Goal: Obtain resource: Download file/media

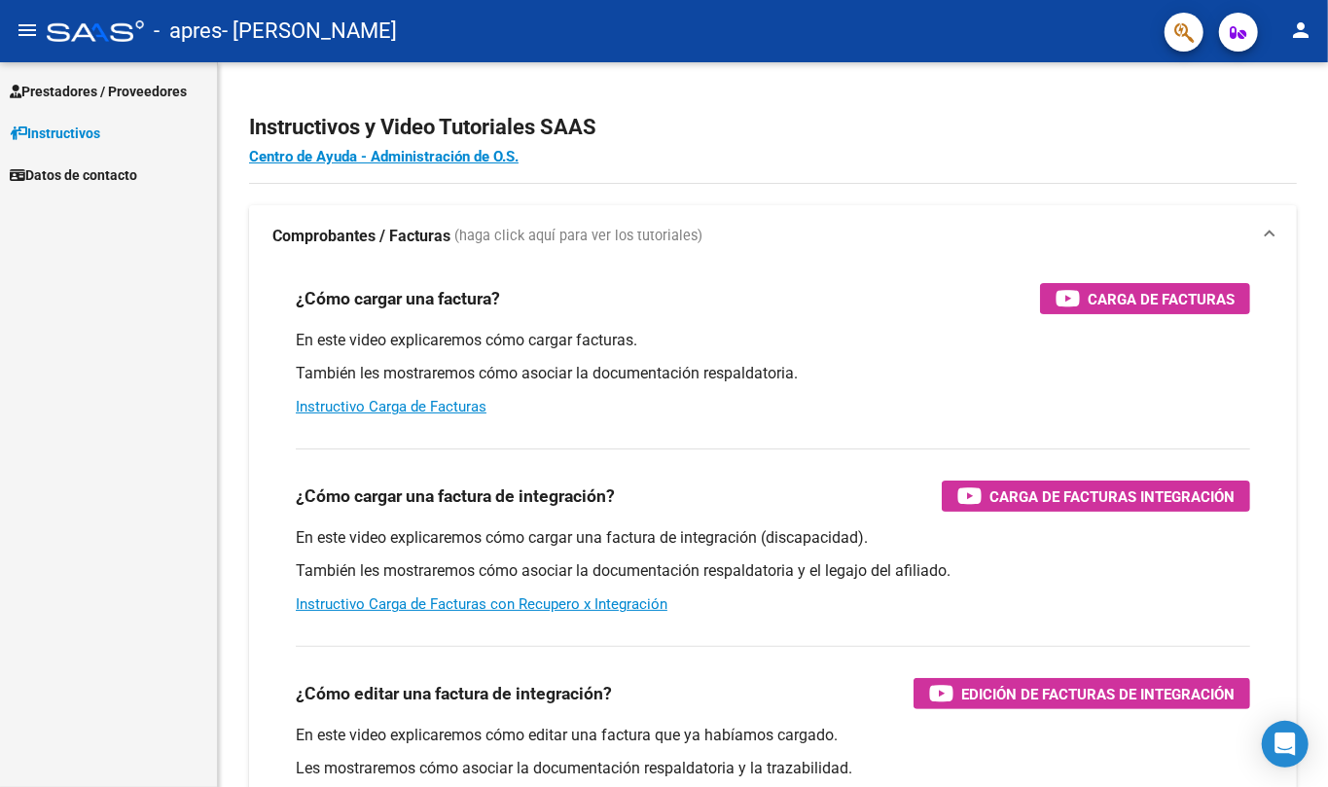
click at [47, 95] on span "Prestadores / Proveedores" at bounding box center [98, 91] width 177 height 21
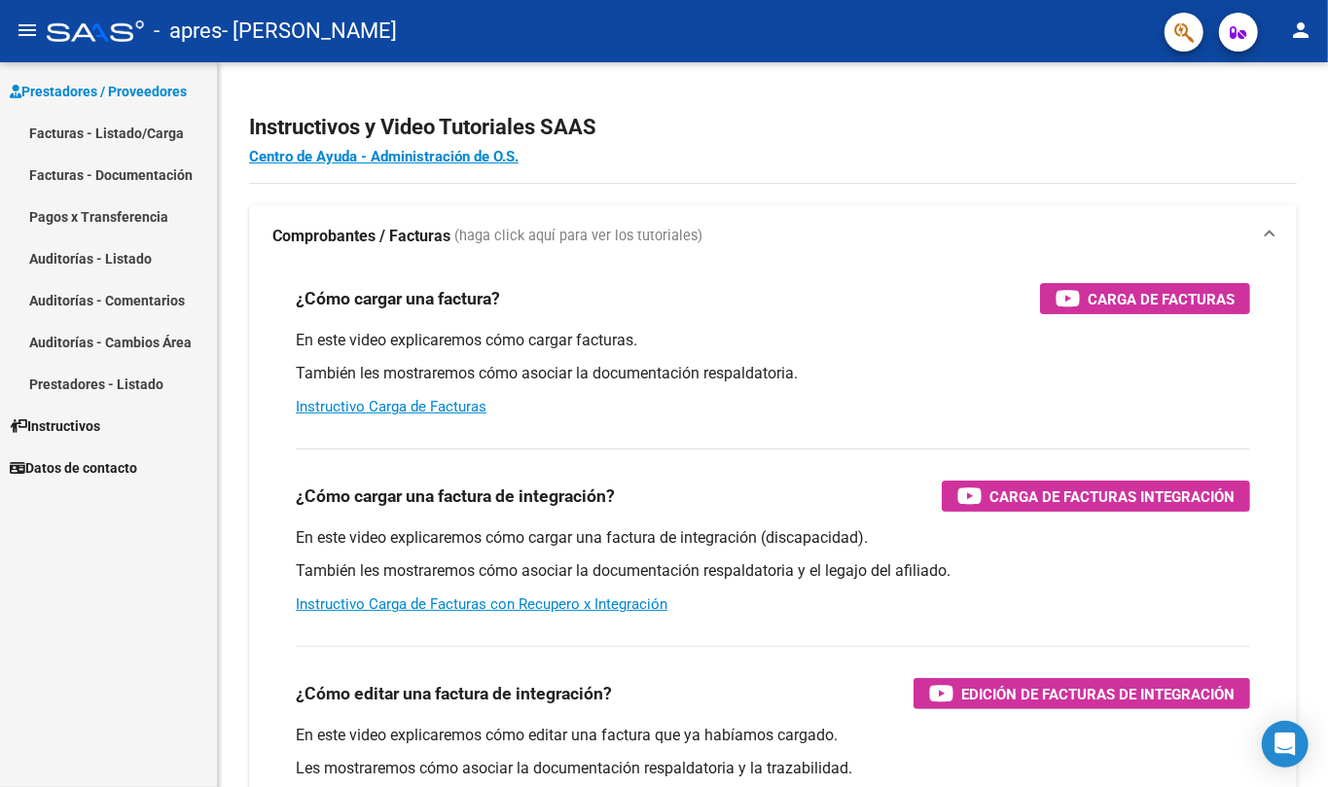
click at [48, 133] on link "Facturas - Listado/Carga" at bounding box center [108, 133] width 217 height 42
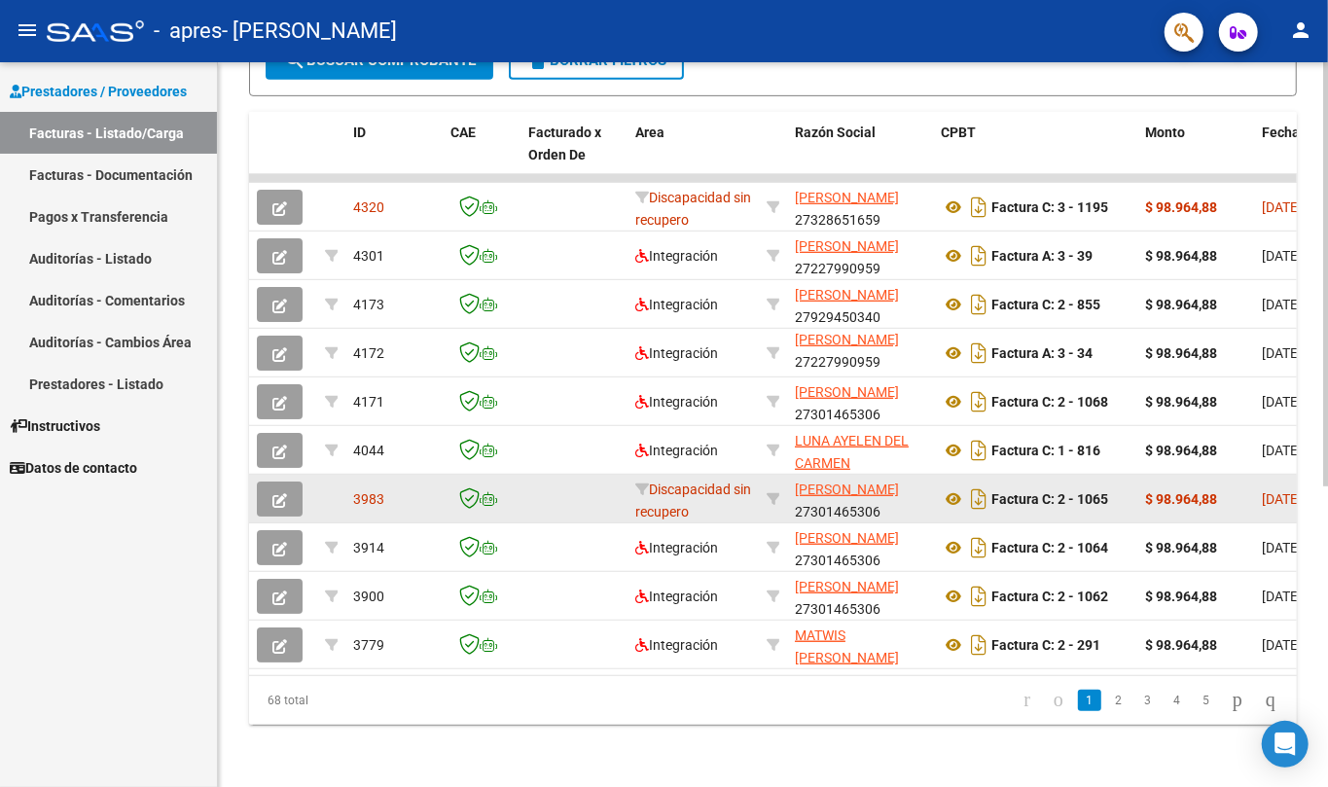
click at [949, 491] on div "Factura C: 2 - 1065" at bounding box center [1035, 498] width 189 height 31
click at [949, 487] on icon at bounding box center [953, 498] width 25 height 23
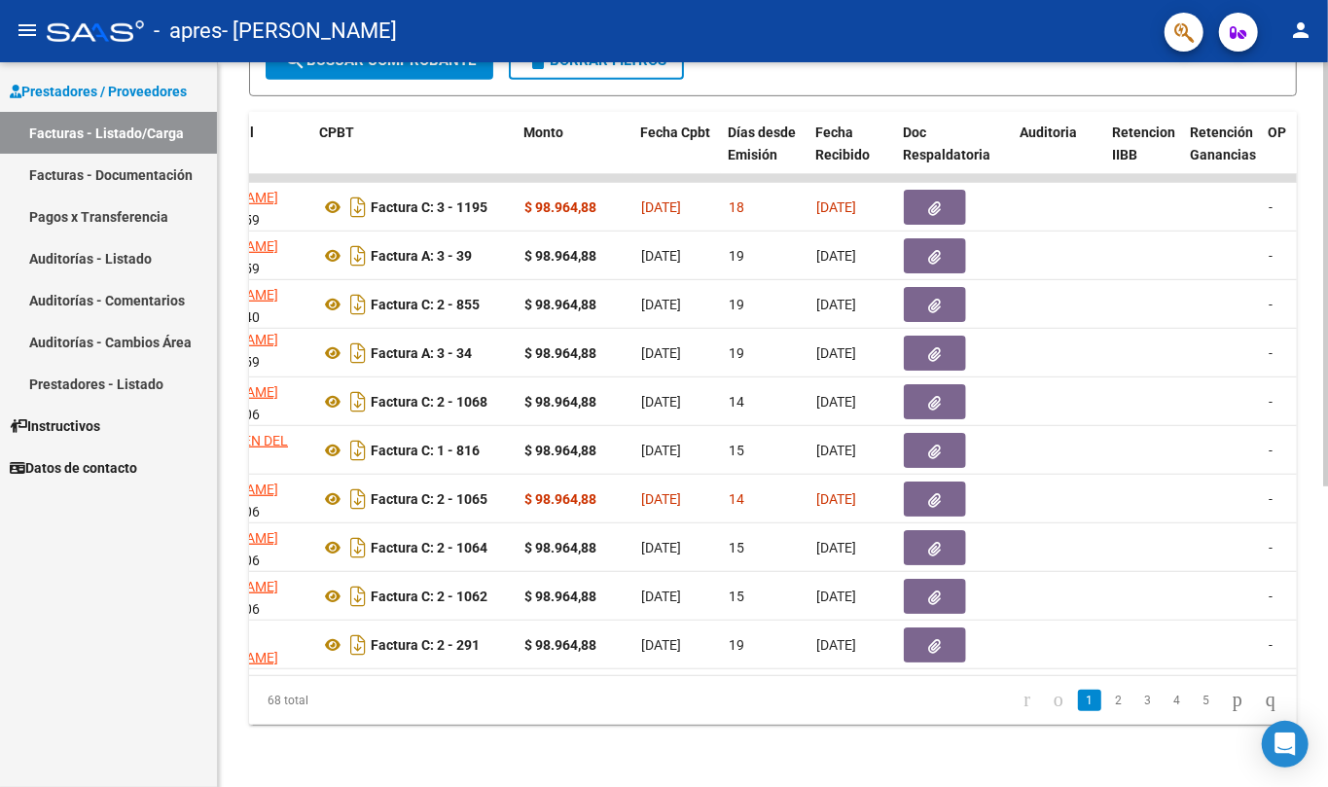
scroll to position [0, 611]
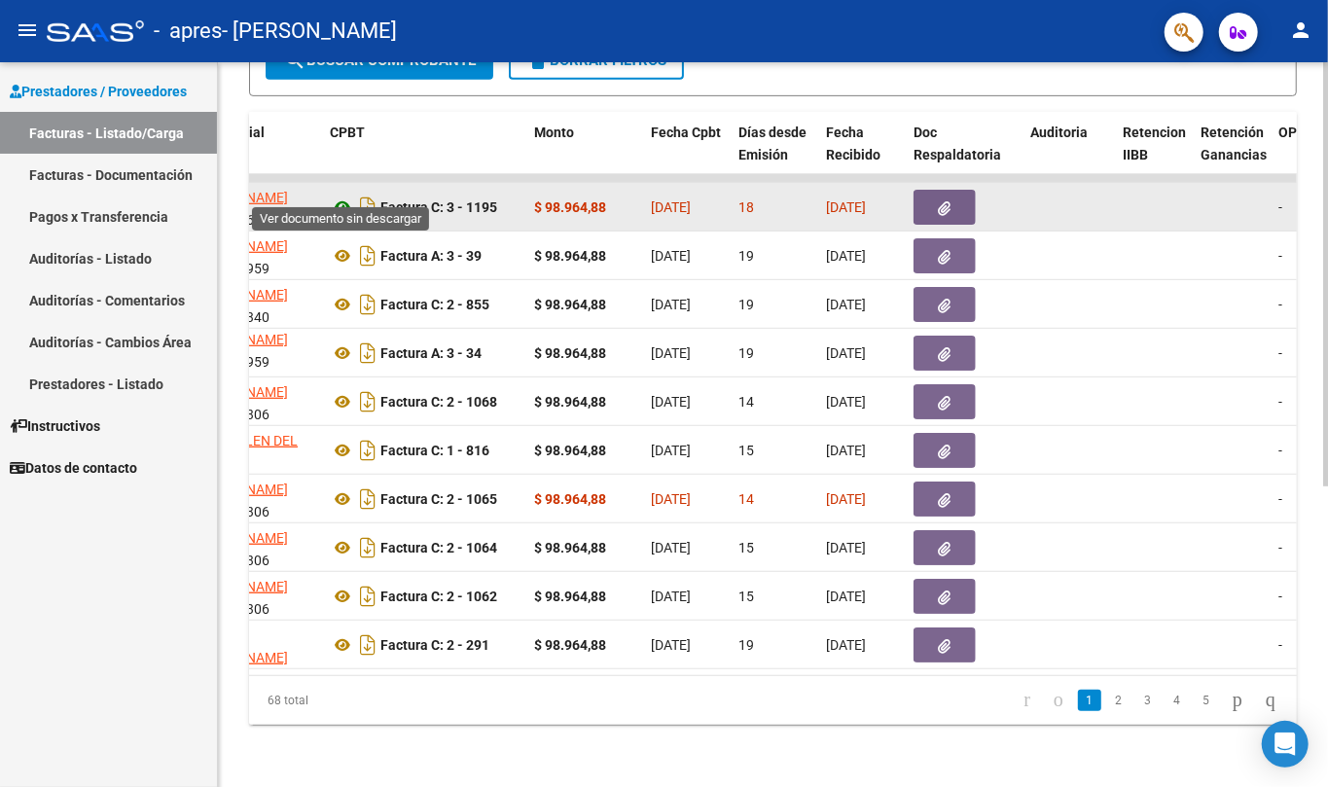
click at [339, 196] on icon at bounding box center [342, 207] width 25 height 23
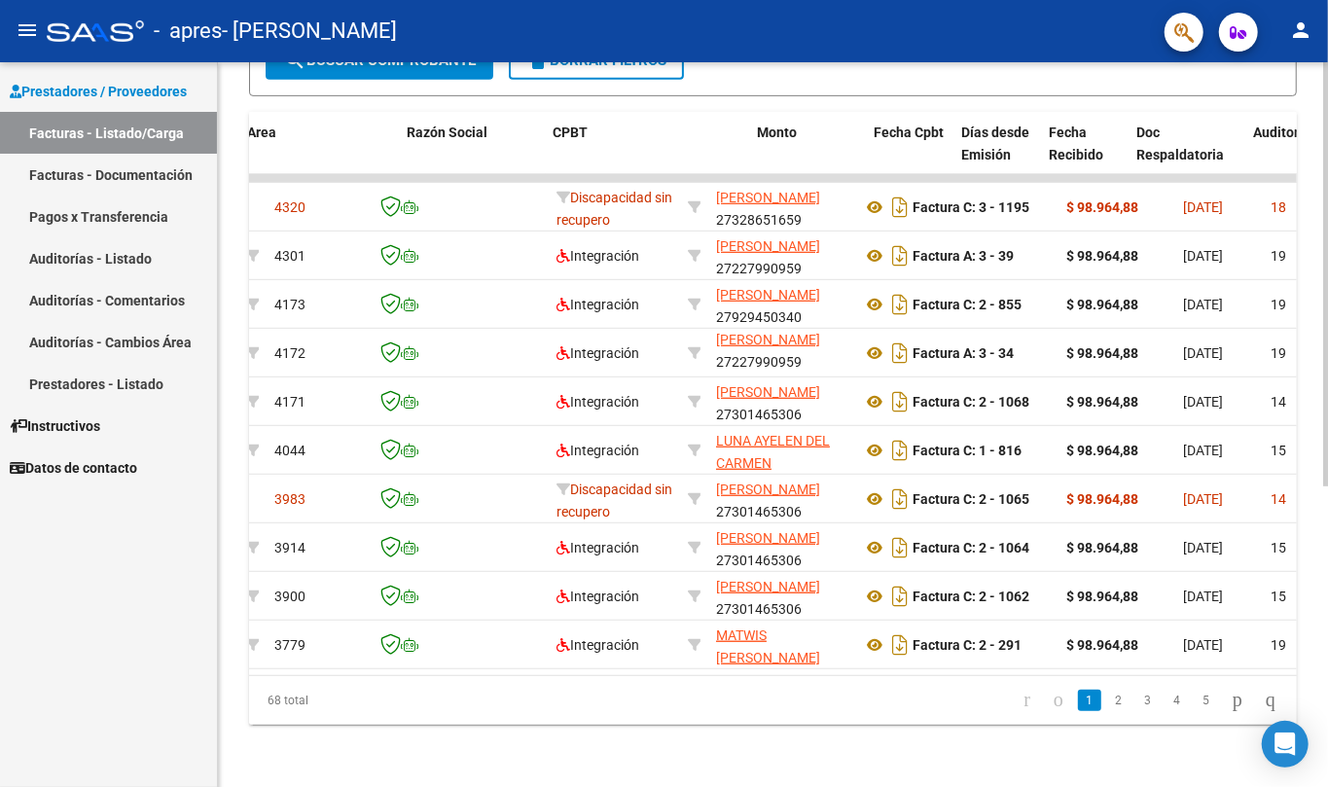
scroll to position [0, 387]
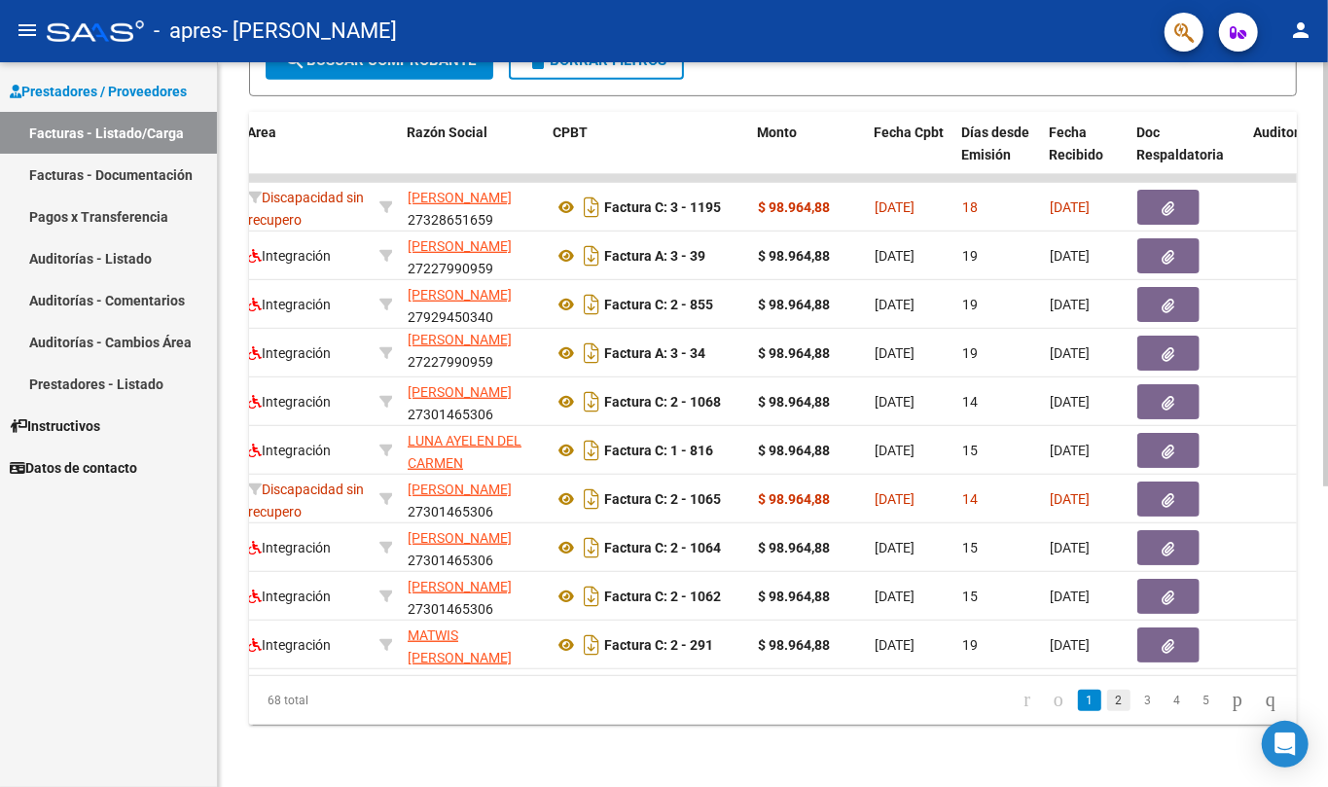
click at [1107, 700] on link "2" at bounding box center [1118, 700] width 23 height 21
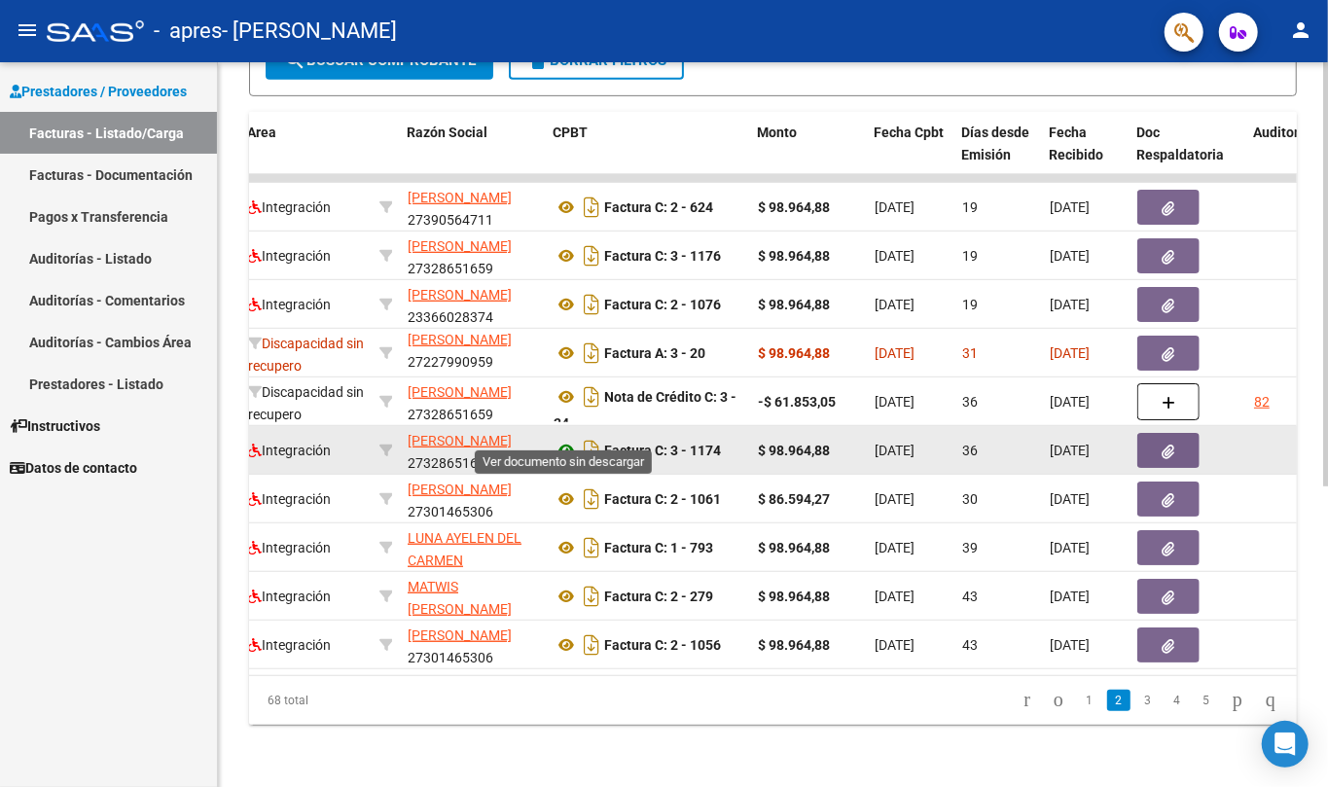
click at [568, 439] on icon at bounding box center [565, 450] width 25 height 23
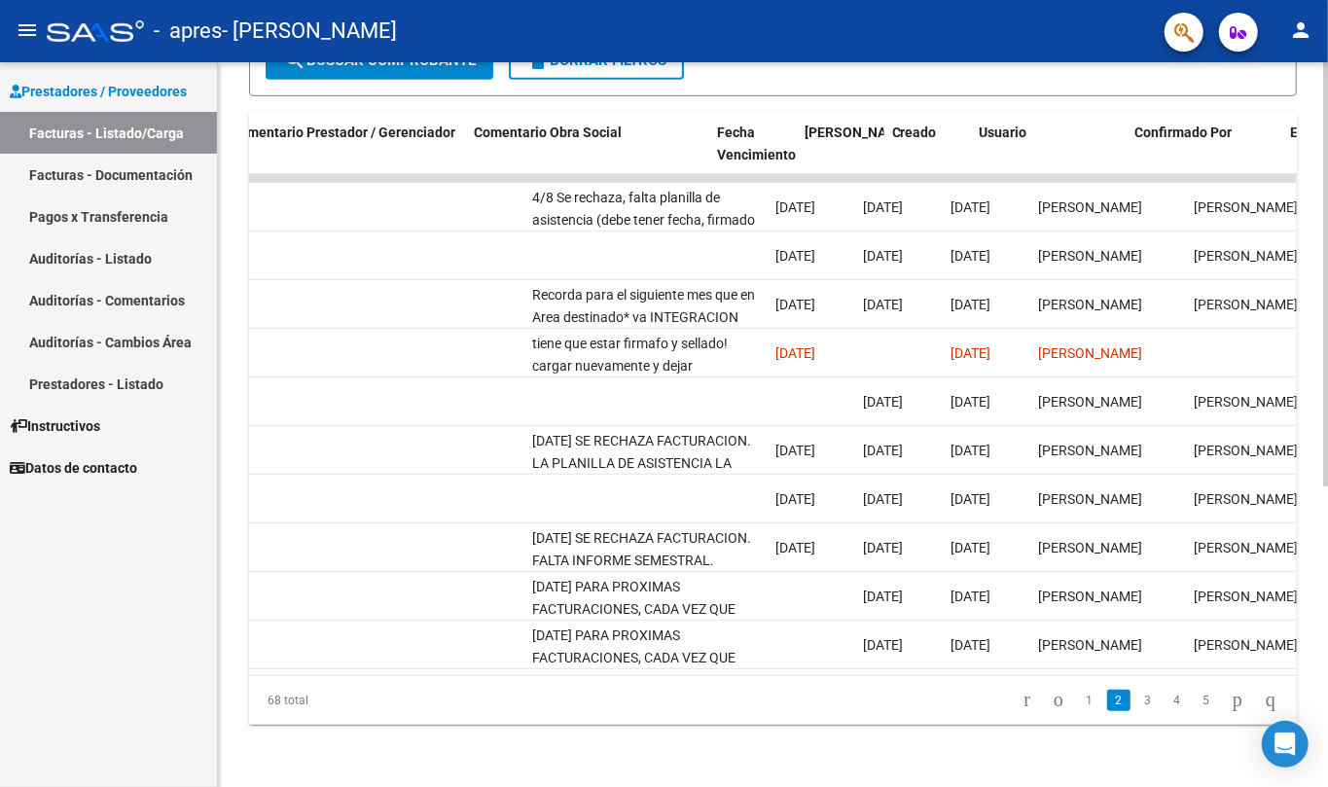
scroll to position [0, 2888]
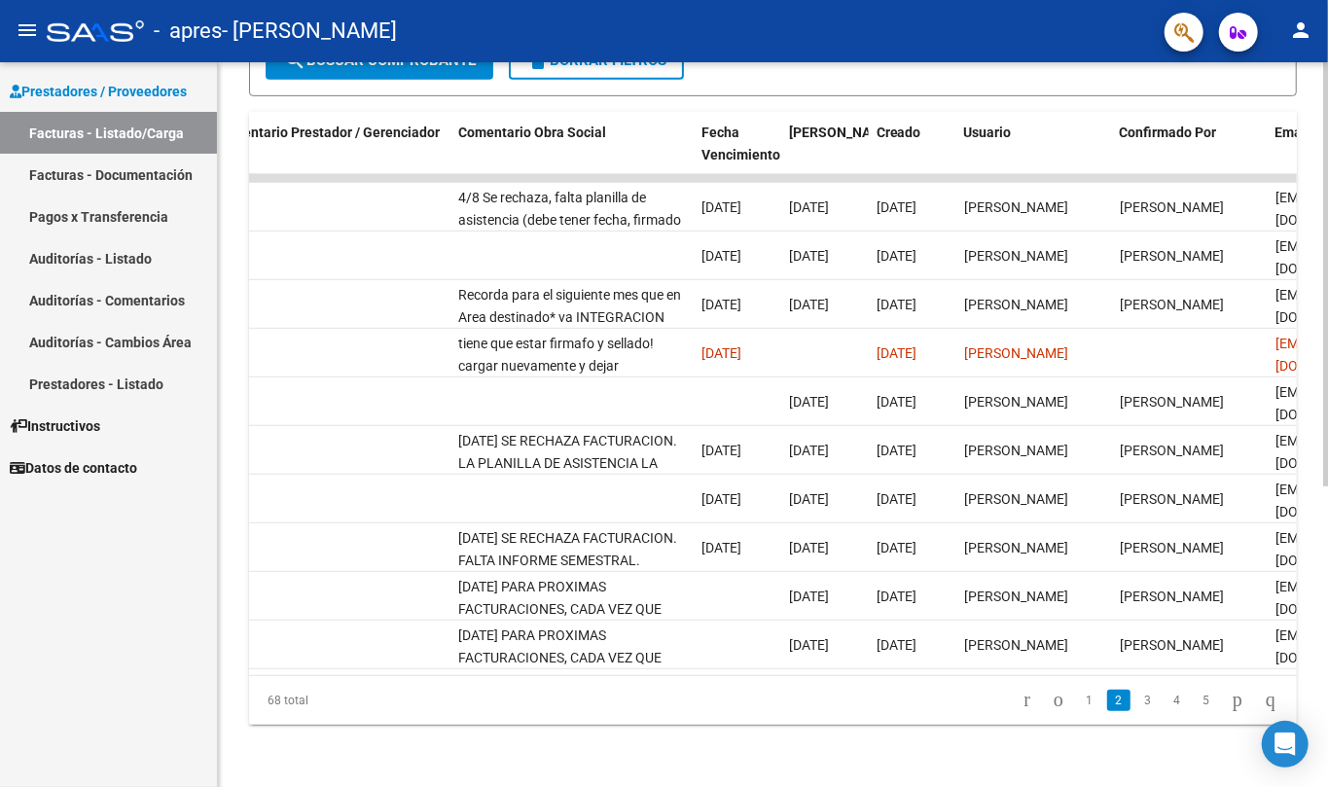
drag, startPoint x: 1025, startPoint y: 654, endPoint x: 1150, endPoint y: 655, distance: 124.5
click at [1150, 655] on datatable-body "3695 Integración [PERSON_NAME] 27390564711 Factura C: 2 - 624 $ 98.964,88 [DATE…" at bounding box center [773, 424] width 1048 height 501
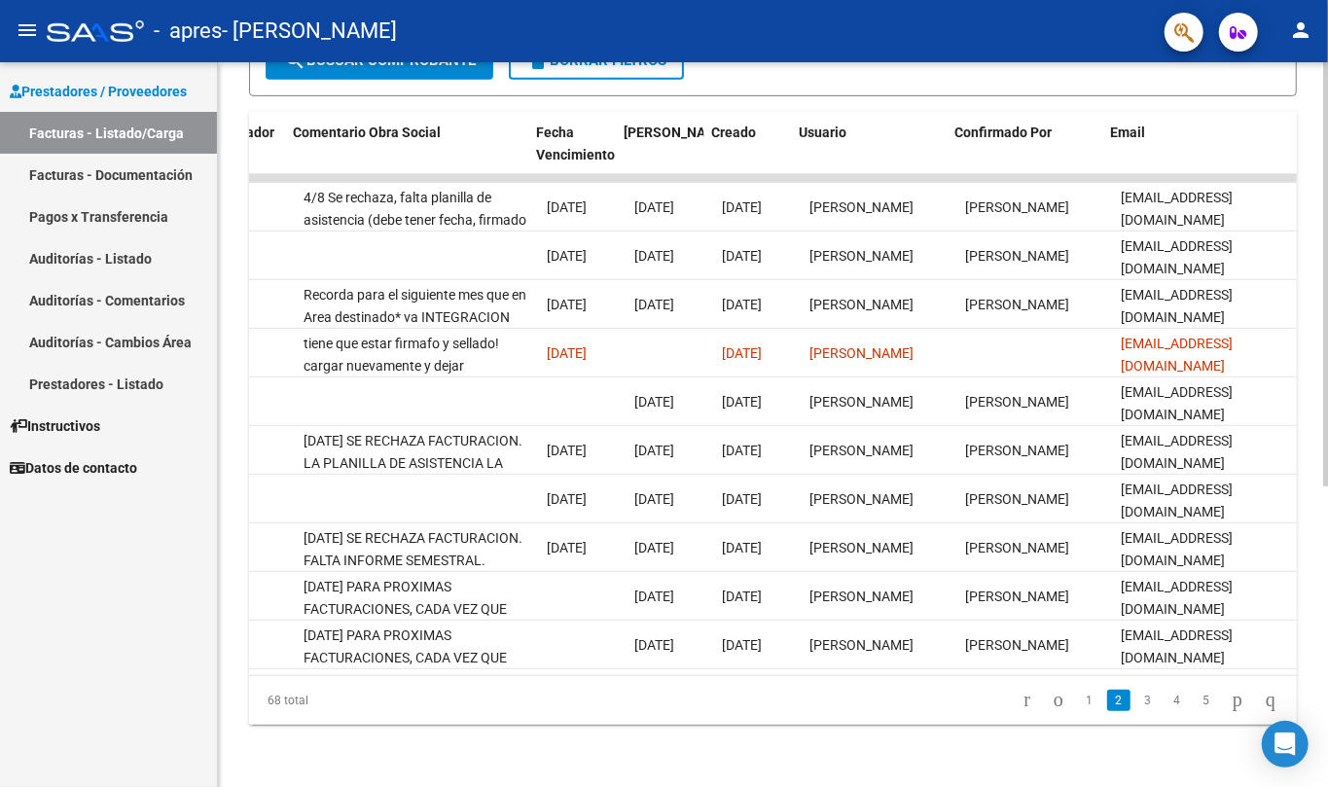
scroll to position [0, 3052]
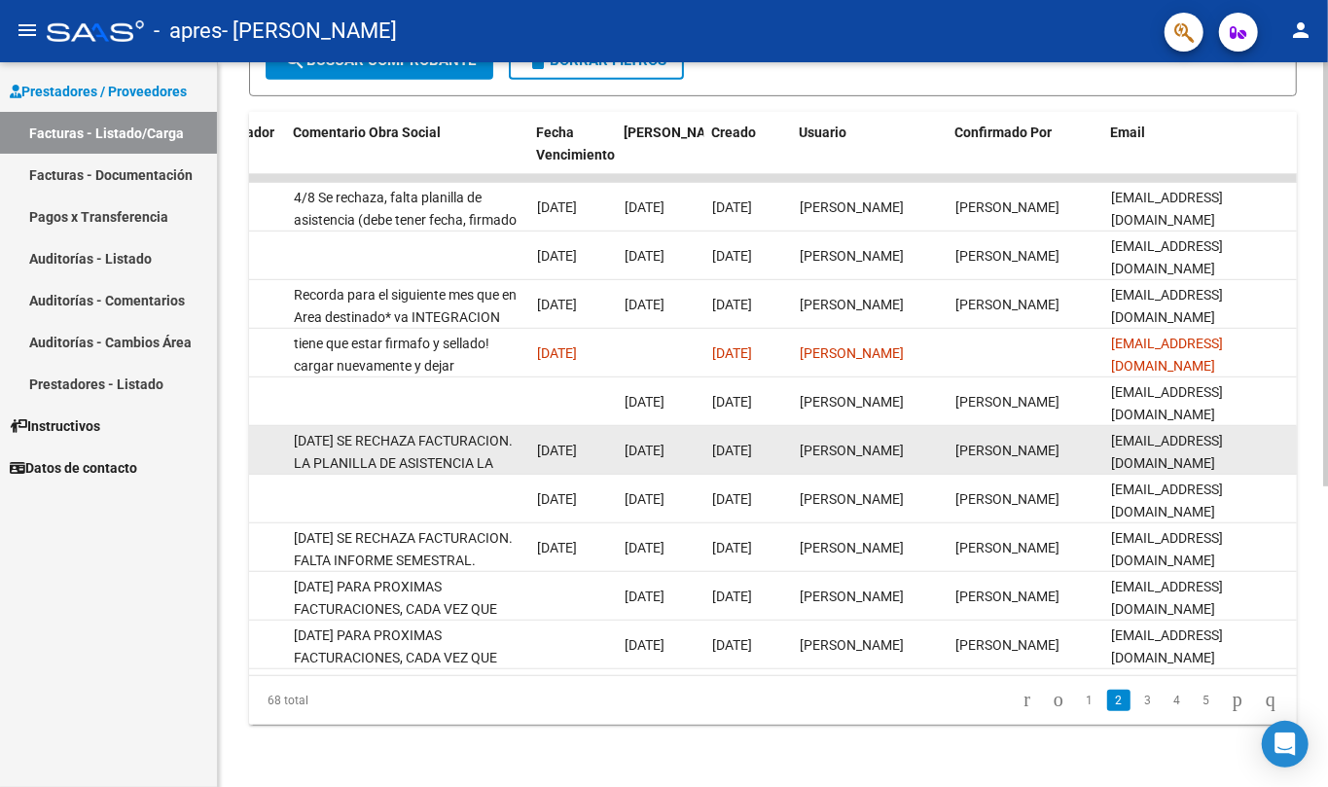
click at [664, 443] on span "[DATE]" at bounding box center [644, 451] width 40 height 16
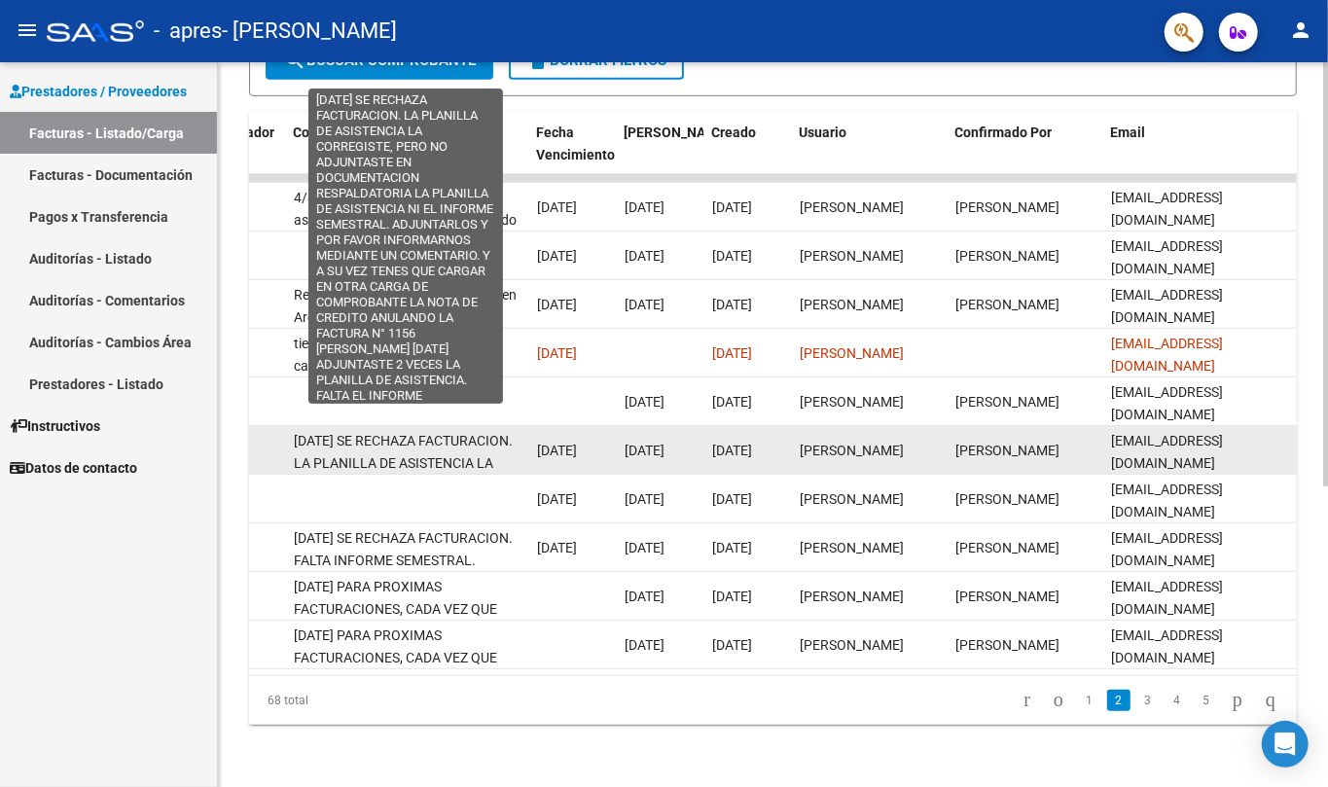
click at [437, 433] on span "[DATE] SE RECHAZA FACTURACION. LA PLANILLA DE ASISTENCIA LA CORREGISTE, PERO NO…" at bounding box center [405, 640] width 223 height 414
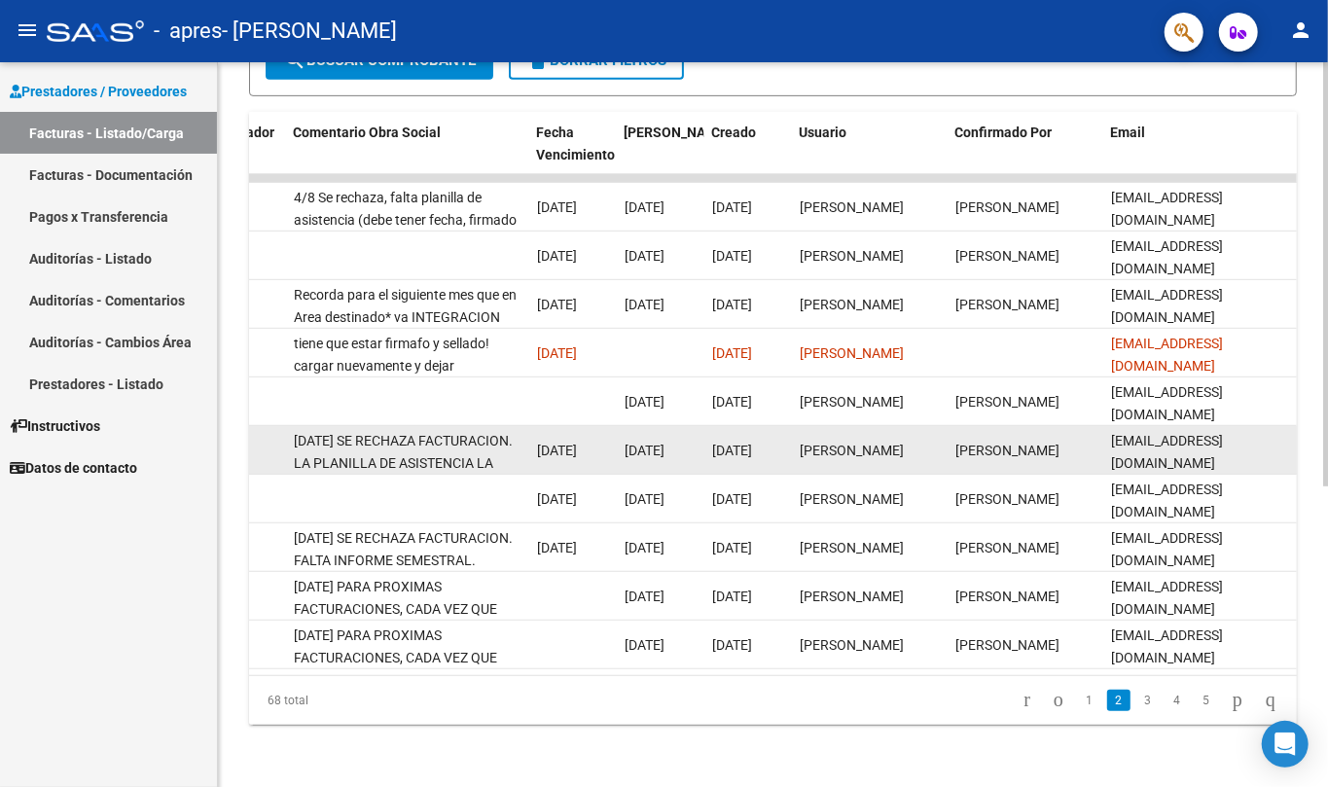
click at [397, 433] on span "[DATE] SE RECHAZA FACTURACION. LA PLANILLA DE ASISTENCIA LA CORREGISTE, PERO NO…" at bounding box center [405, 640] width 223 height 414
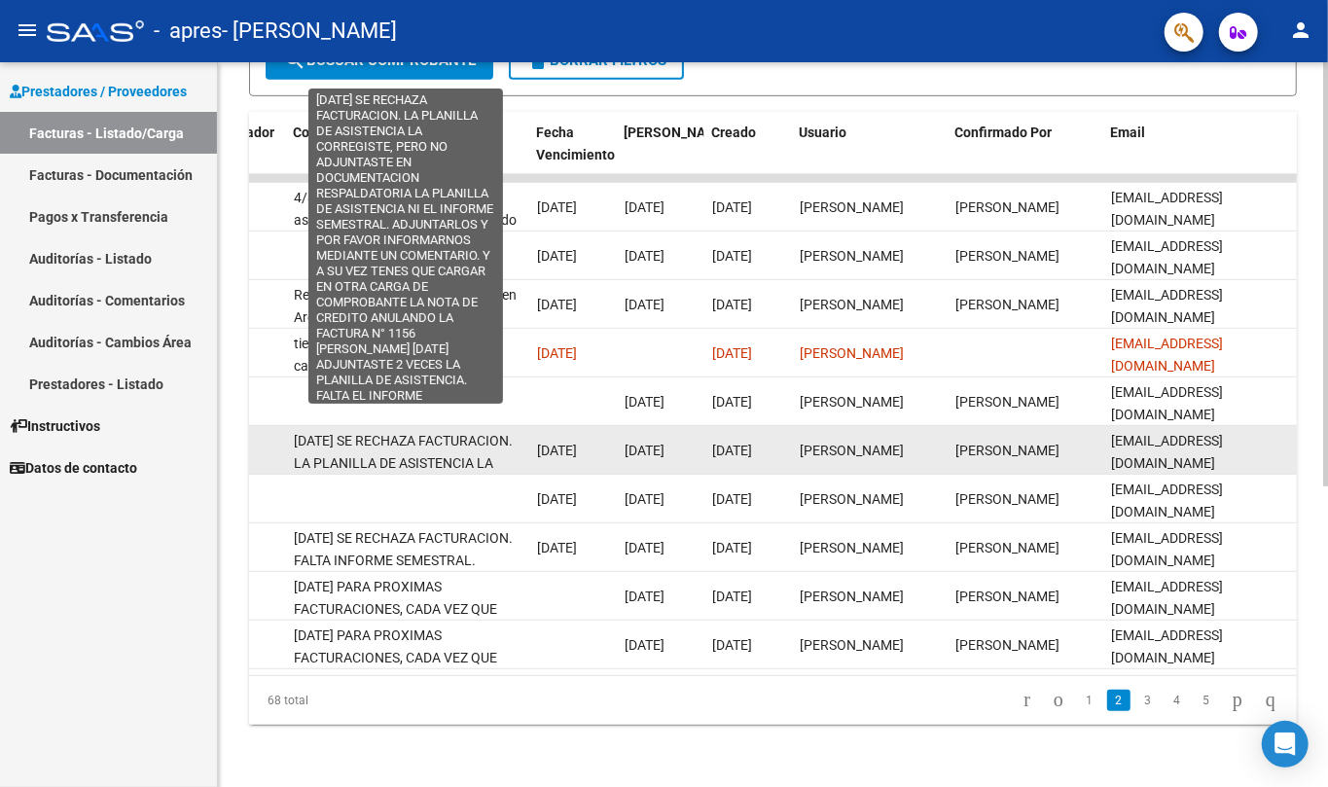
click at [397, 437] on span "[DATE] SE RECHAZA FACTURACION. LA PLANILLA DE ASISTENCIA LA CORREGISTE, PERO NO…" at bounding box center [405, 640] width 223 height 414
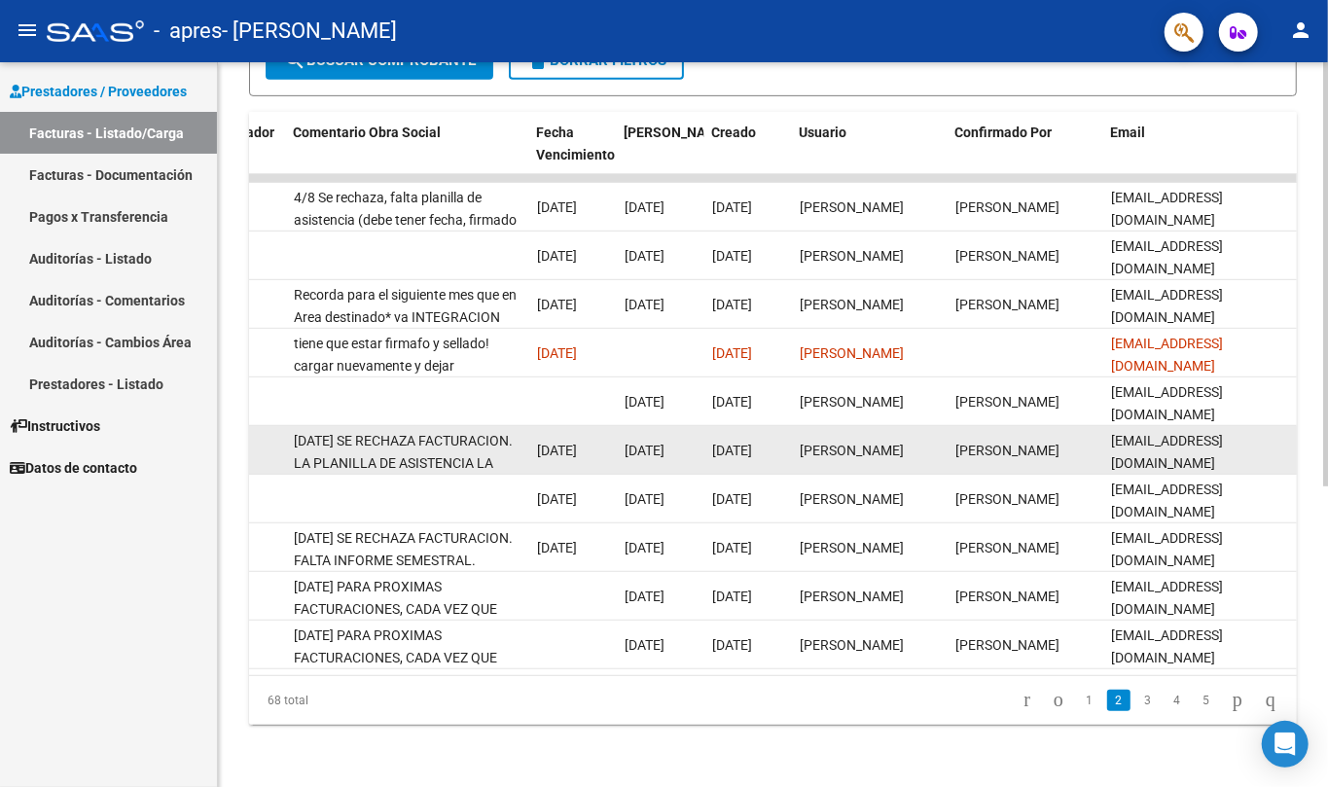
click at [397, 437] on span "[DATE] SE RECHAZA FACTURACION. LA PLANILLA DE ASISTENCIA LA CORREGISTE, PERO NO…" at bounding box center [405, 640] width 223 height 414
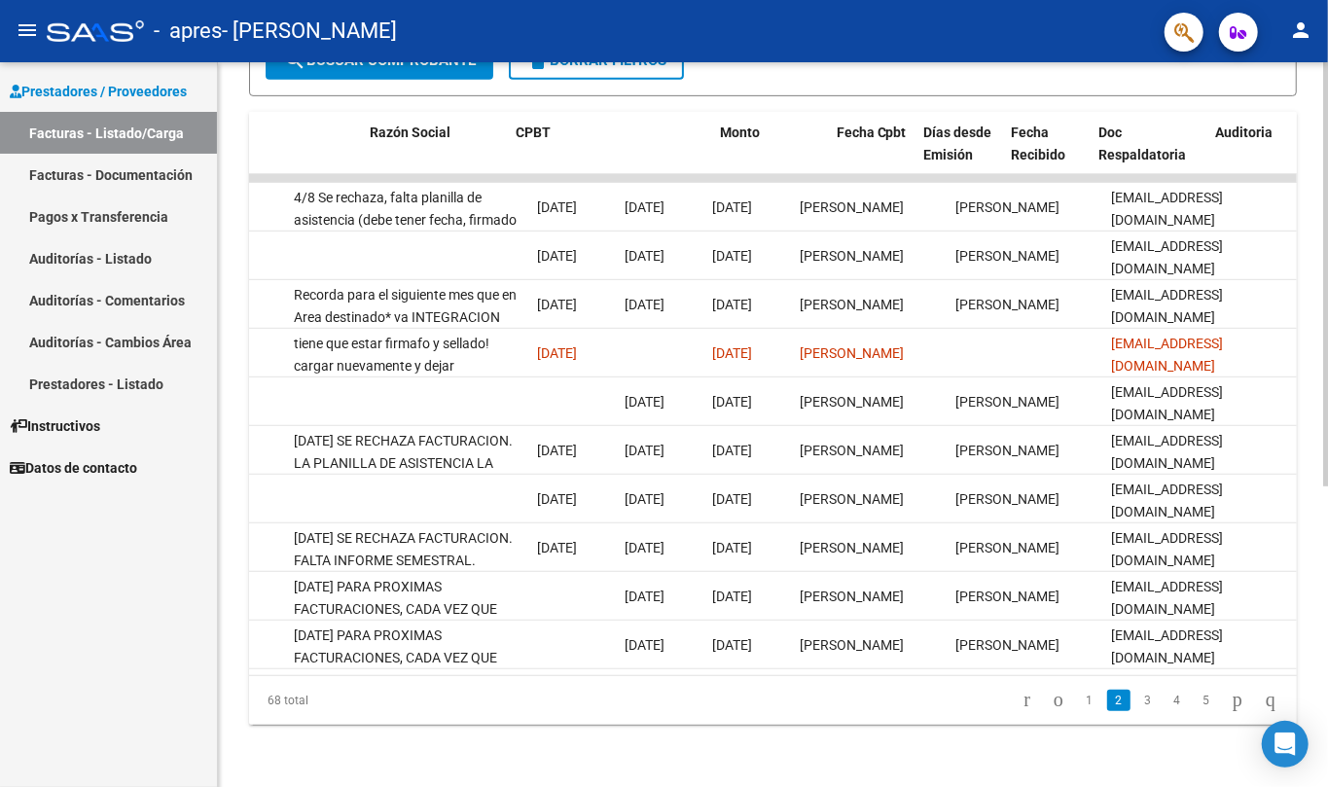
scroll to position [0, 355]
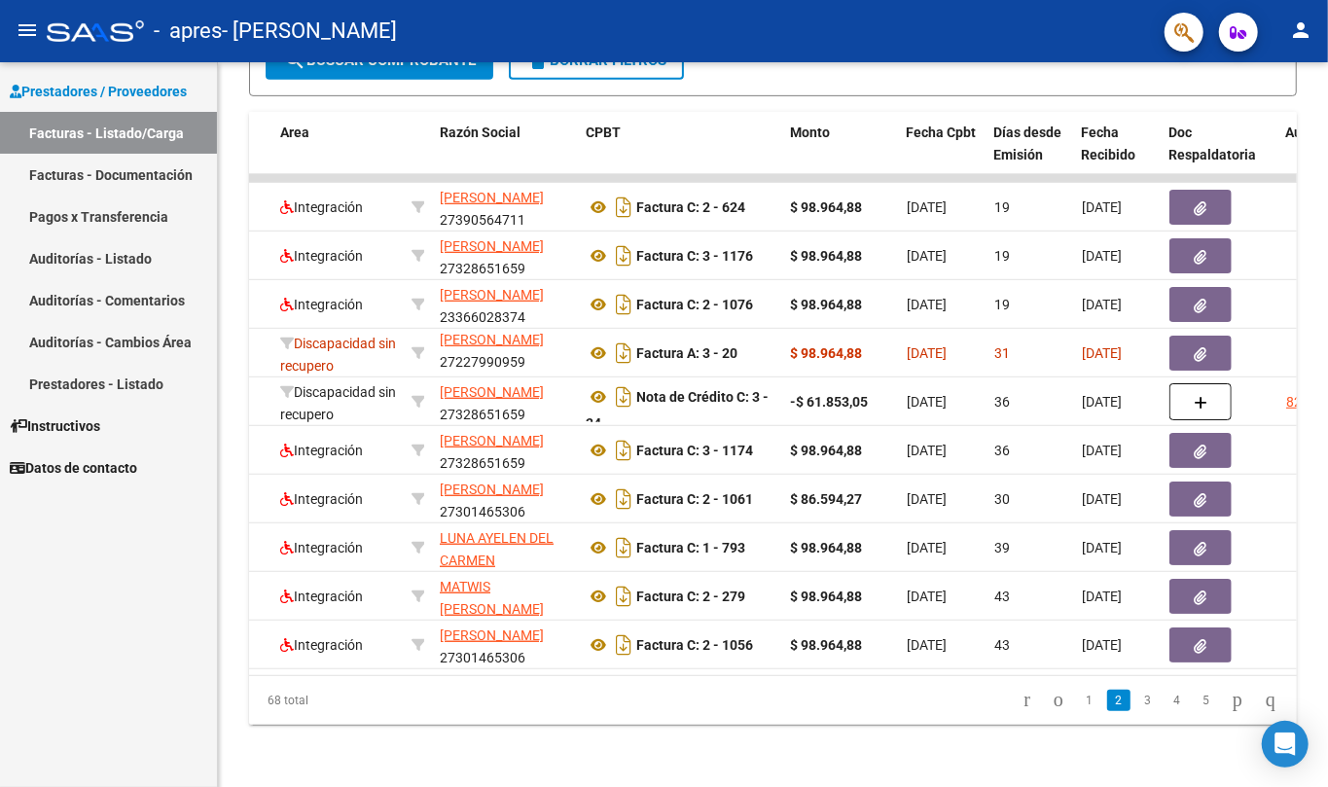
drag, startPoint x: 469, startPoint y: 679, endPoint x: 620, endPoint y: 679, distance: 150.8
click at [620, 679] on div "68 total 1 2 3 4 5" at bounding box center [773, 700] width 1048 height 49
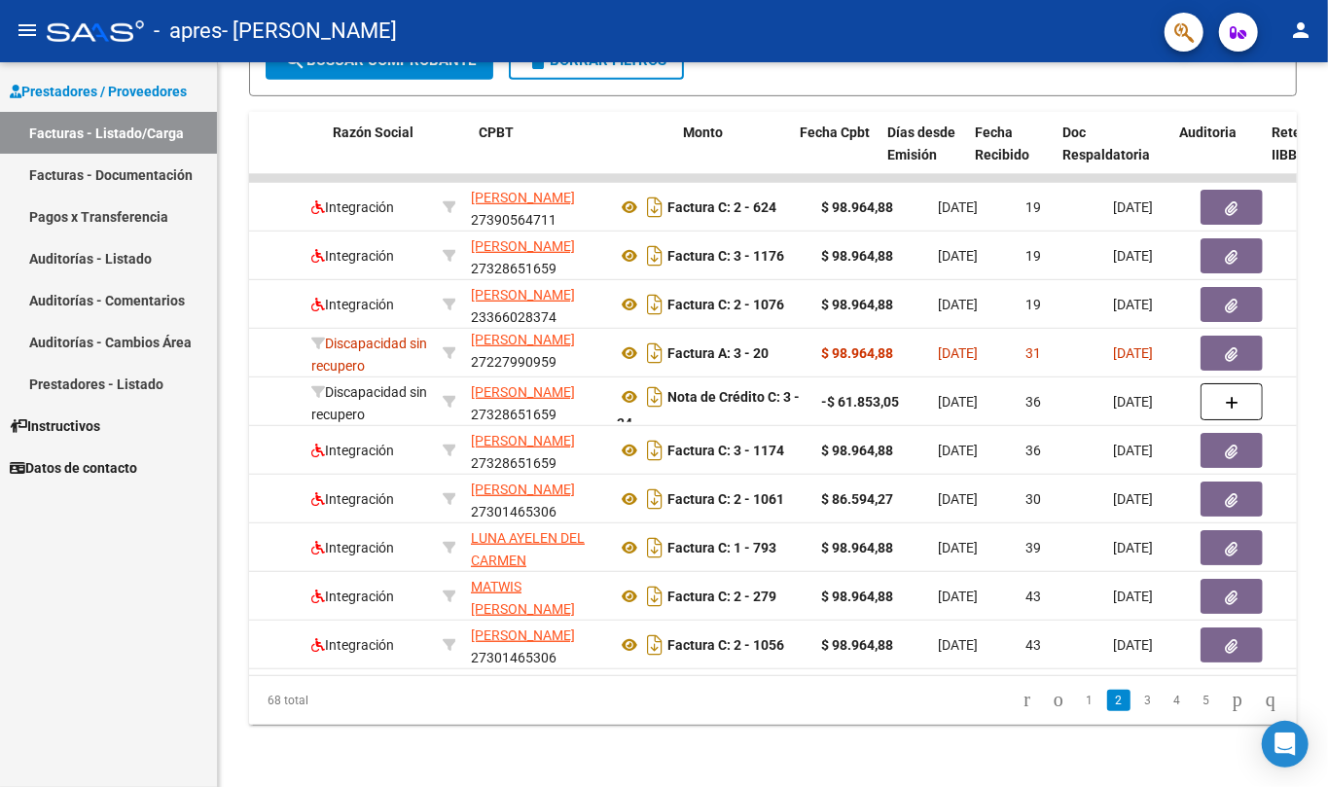
scroll to position [0, 472]
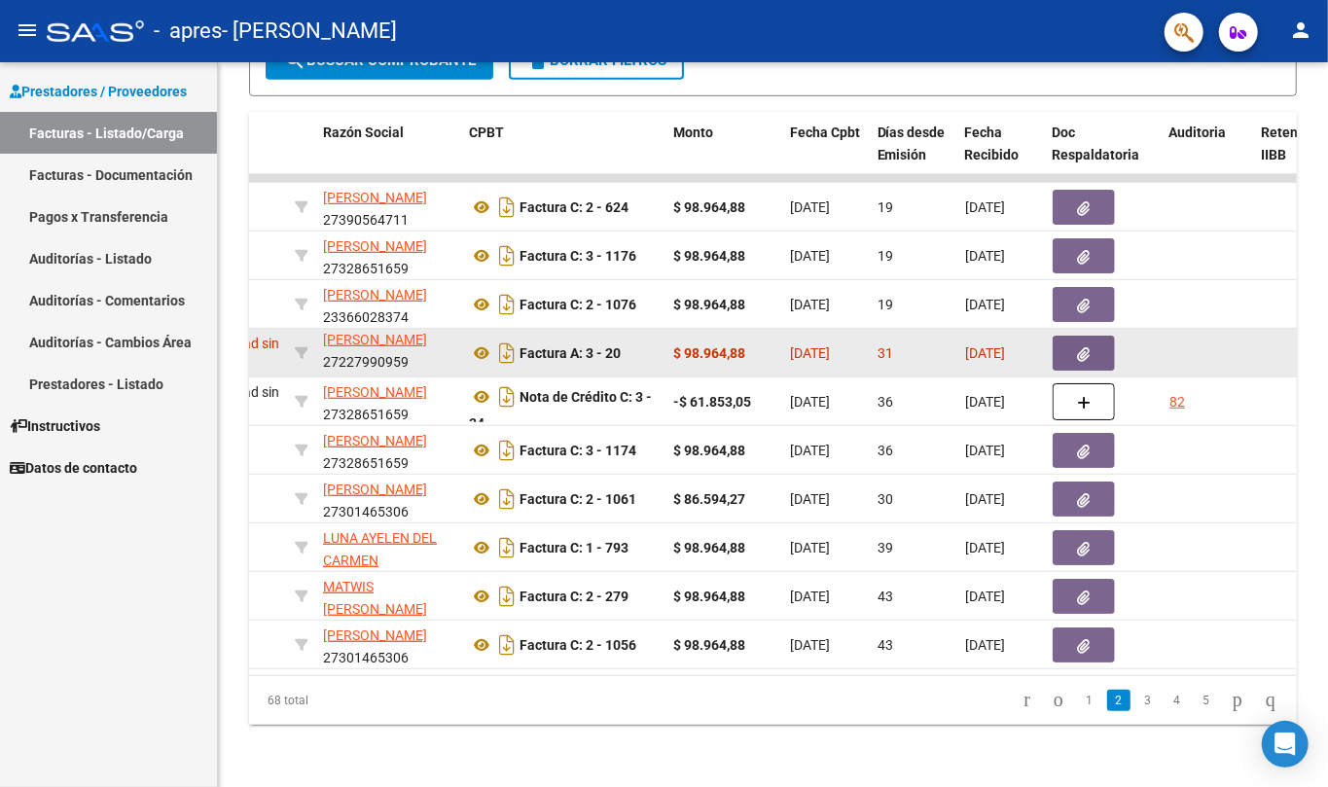
click at [1091, 336] on button "button" at bounding box center [1083, 353] width 62 height 35
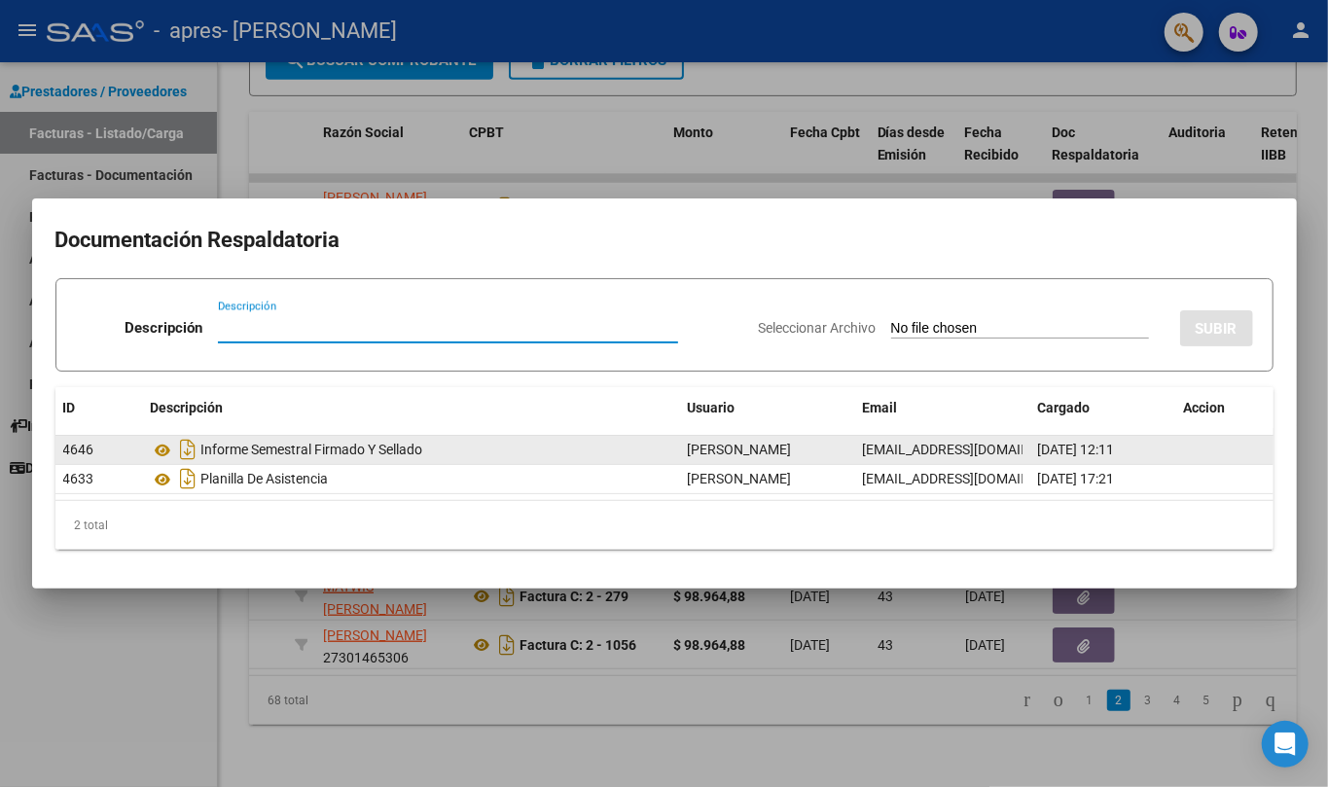
click at [202, 459] on div "Informe Semestral Firmado Y Sellado" at bounding box center [411, 449] width 521 height 31
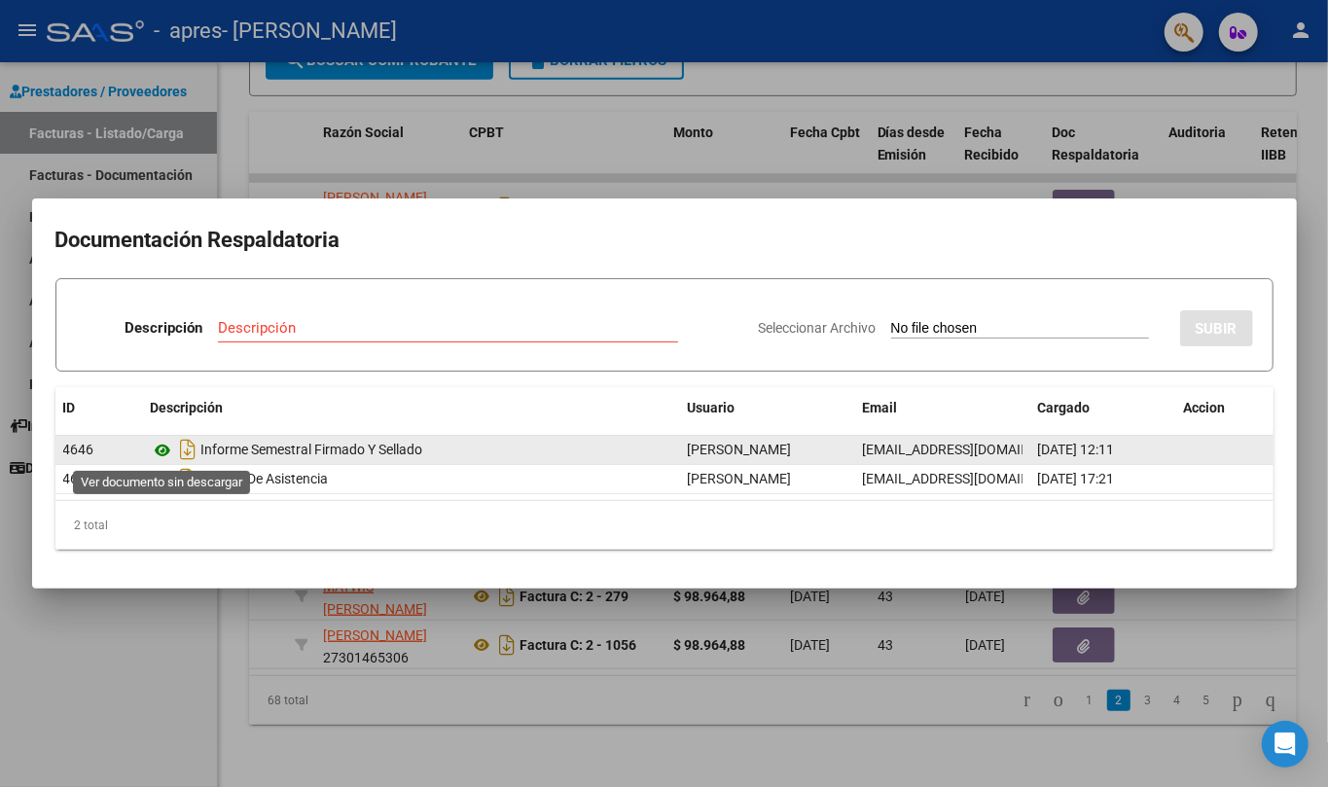
click at [164, 451] on icon at bounding box center [163, 450] width 25 height 23
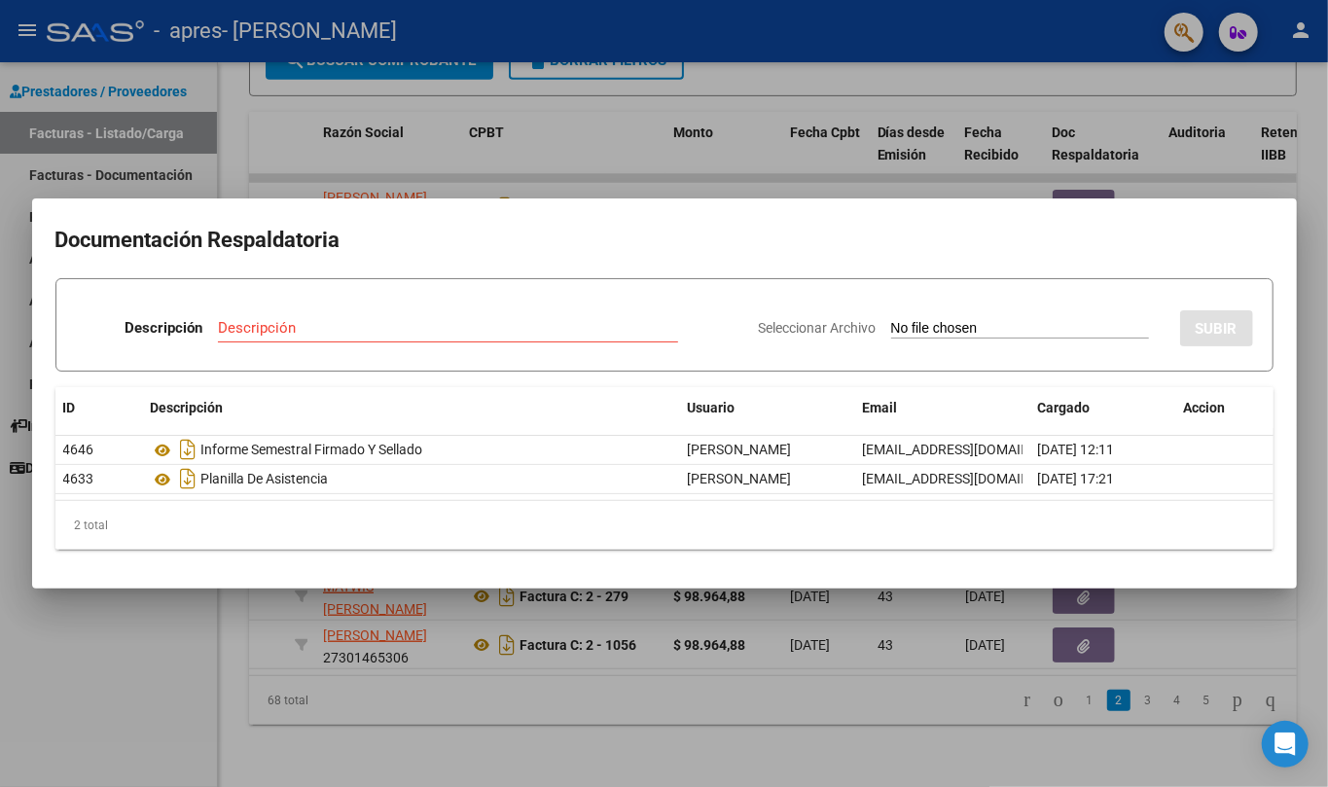
click at [539, 597] on div at bounding box center [664, 393] width 1328 height 787
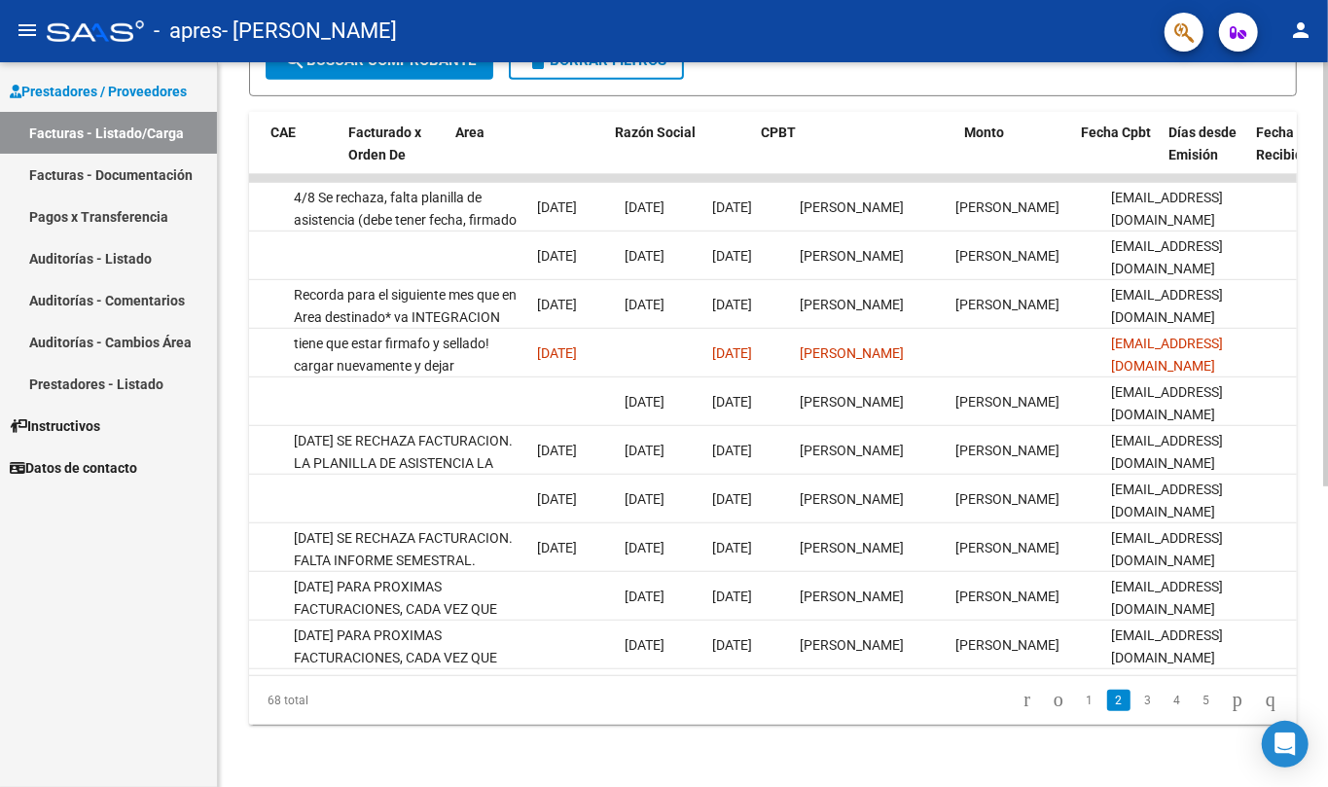
scroll to position [0, 0]
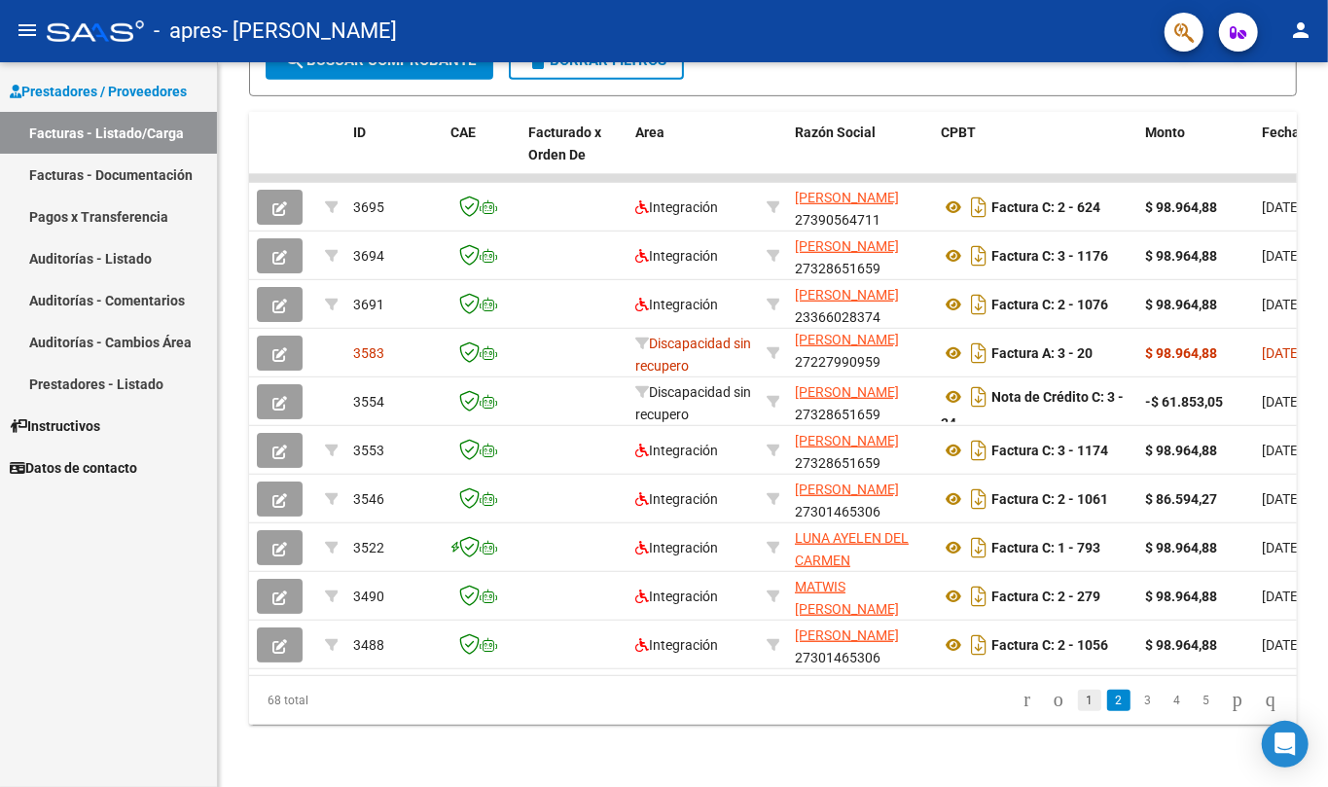
click at [1078, 693] on link "1" at bounding box center [1089, 700] width 23 height 21
